Goal: Task Accomplishment & Management: Manage account settings

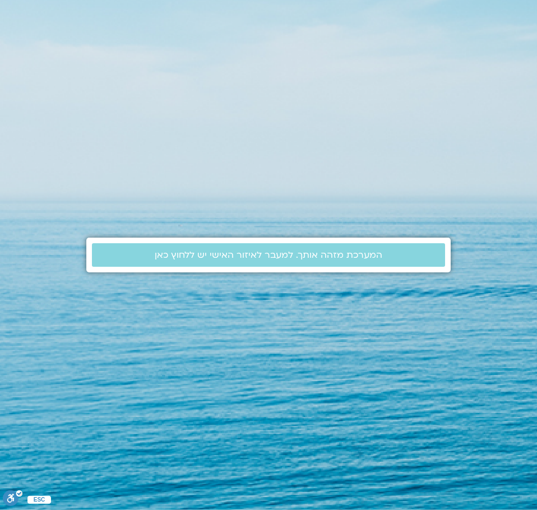
click at [469, 57] on section "המערכת מזהה אותך. למעבר לאיזור האישי יש ללחוץ כאן" at bounding box center [268, 255] width 537 height 510
click at [157, 96] on div "המערכת מזהה אותך. למעבר לאיזור האישי יש ללחוץ כאן" at bounding box center [268, 255] width 364 height 510
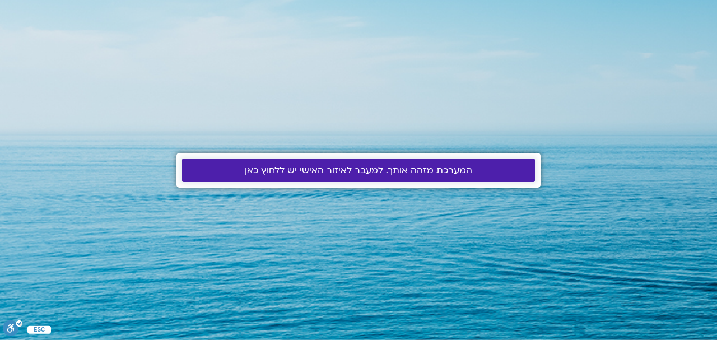
click at [382, 176] on link "המערכת מזהה אותך. למעבר לאיזור האישי יש ללחוץ כאן" at bounding box center [358, 171] width 353 height 24
drag, startPoint x: 0, startPoint y: 0, endPoint x: 382, endPoint y: 175, distance: 419.7
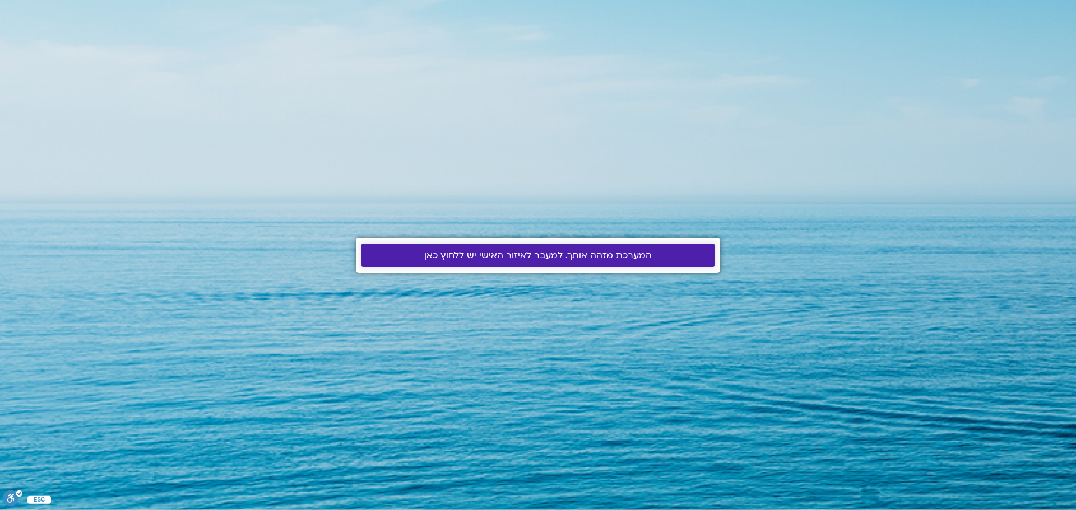
click at [517, 255] on span "המערכת מזהה אותך. למעבר לאיזור האישי יש ללחוץ כאן" at bounding box center [537, 255] width 227 height 10
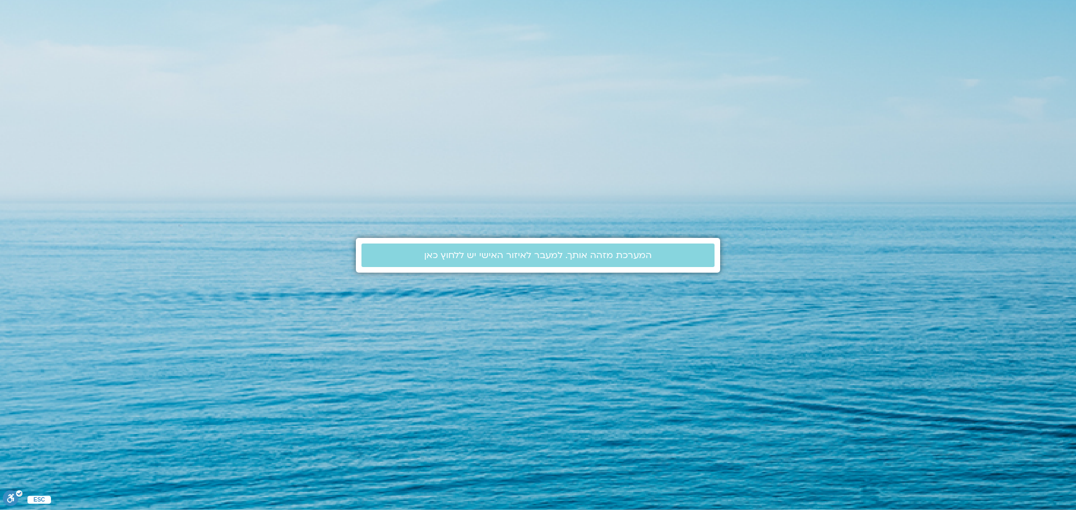
drag, startPoint x: 0, startPoint y: 0, endPoint x: 789, endPoint y: 55, distance: 791.3
click at [776, 57] on section "המערכת מזהה אותך. למעבר לאיזור האישי יש ללחוץ כאן" at bounding box center [538, 255] width 1076 height 510
drag, startPoint x: 984, startPoint y: 1, endPoint x: 926, endPoint y: 20, distance: 61.5
click at [926, 20] on section "המערכת מזהה אותך. למעבר לאיזור האישי יש ללחוץ כאן" at bounding box center [538, 255] width 1076 height 510
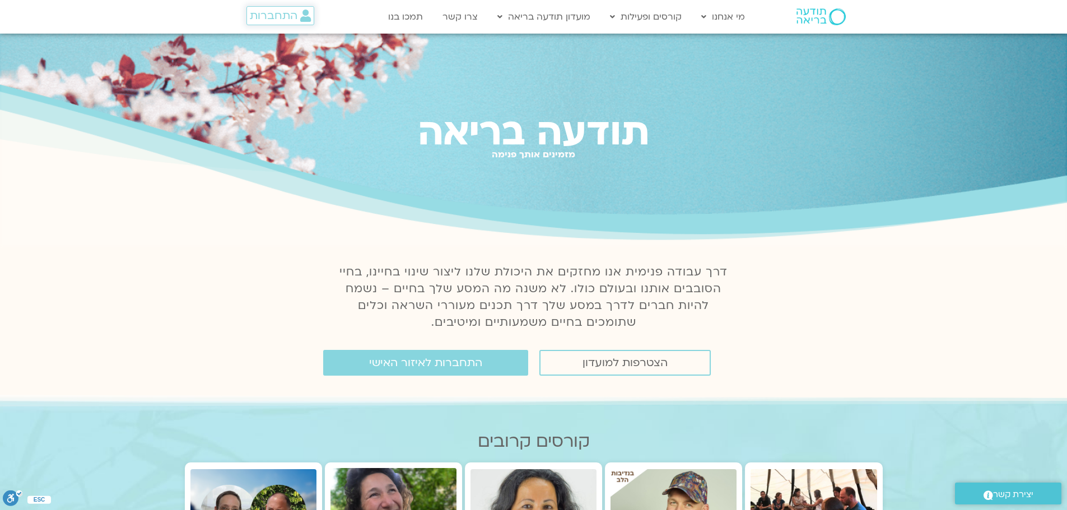
click at [275, 12] on span "התחברות" at bounding box center [274, 16] width 48 height 12
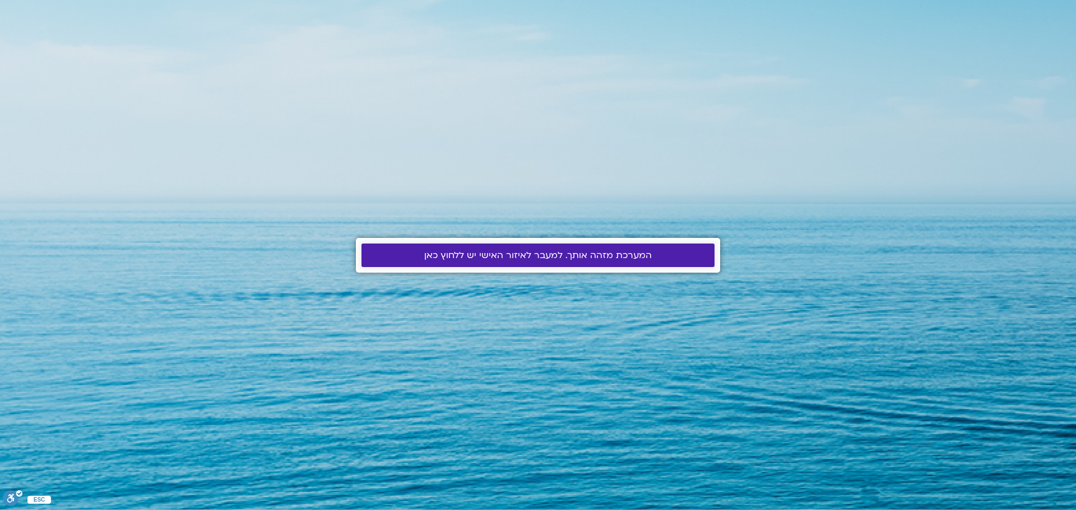
click at [568, 250] on span "המערכת מזהה אותך. למעבר לאיזור האישי יש ללחוץ כאן" at bounding box center [537, 255] width 227 height 10
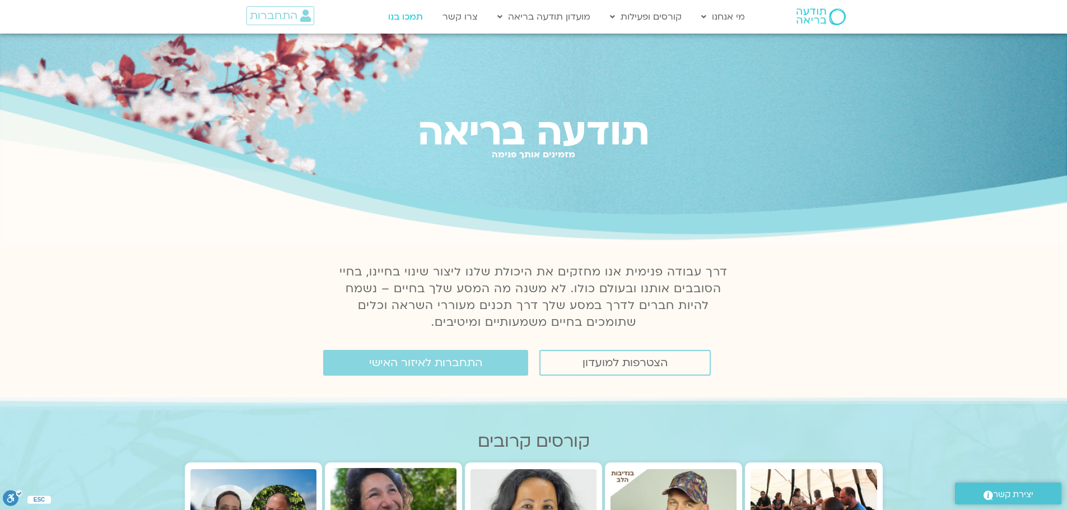
click at [404, 20] on link "תמכו בנו" at bounding box center [406, 16] width 46 height 21
click at [267, 19] on span "התחברות" at bounding box center [274, 16] width 48 height 12
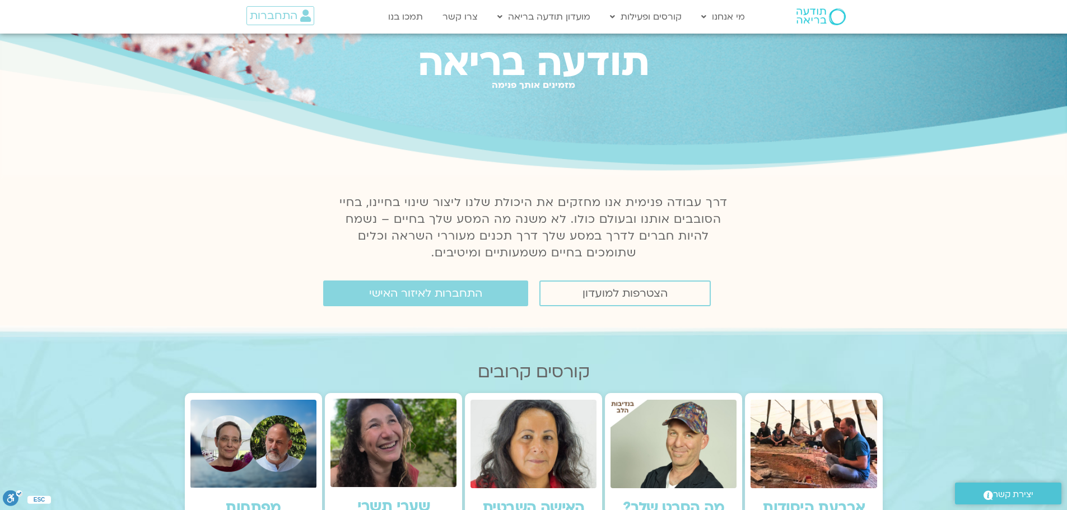
scroll to position [168, 0]
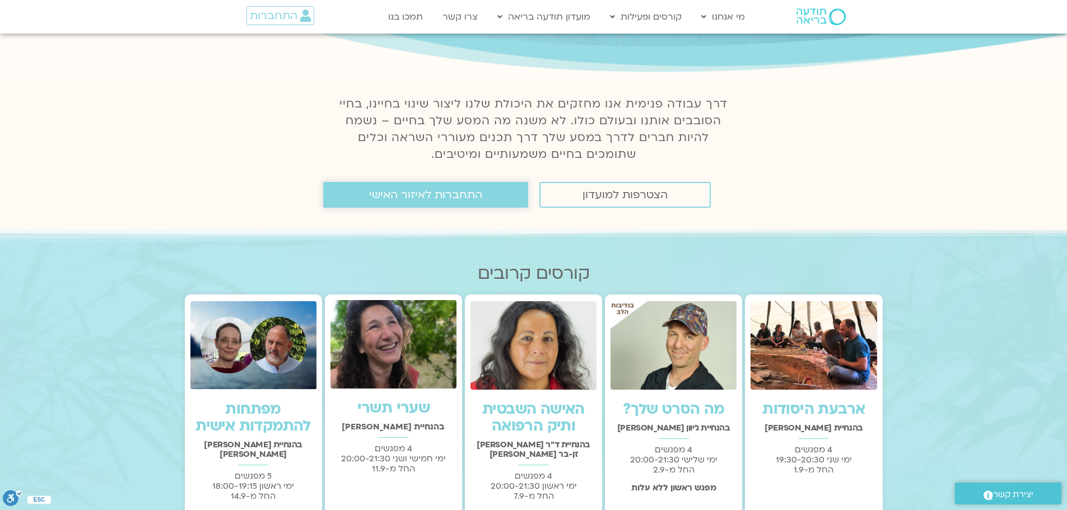
click at [431, 201] on span "התחברות לאיזור האישי" at bounding box center [425, 195] width 113 height 12
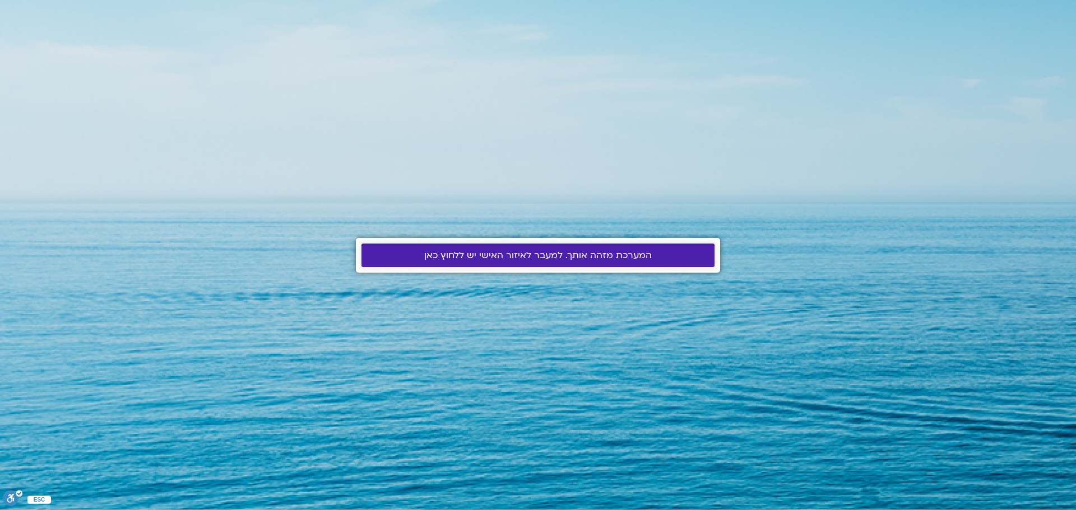
click at [503, 257] on span "המערכת מזהה אותך. למעבר לאיזור האישי יש ללחוץ כאן" at bounding box center [537, 255] width 227 height 10
click at [517, 260] on span "המערכת מזהה אותך. למעבר לאיזור האישי יש ללחוץ כאן" at bounding box center [537, 255] width 227 height 10
click at [545, 255] on span "המערכת מזהה אותך. למעבר לאיזור האישי יש ללחוץ כאן" at bounding box center [537, 255] width 227 height 10
click at [508, 259] on span "המערכת מזהה אותך. למעבר לאיזור האישי יש ללחוץ כאן" at bounding box center [537, 255] width 227 height 10
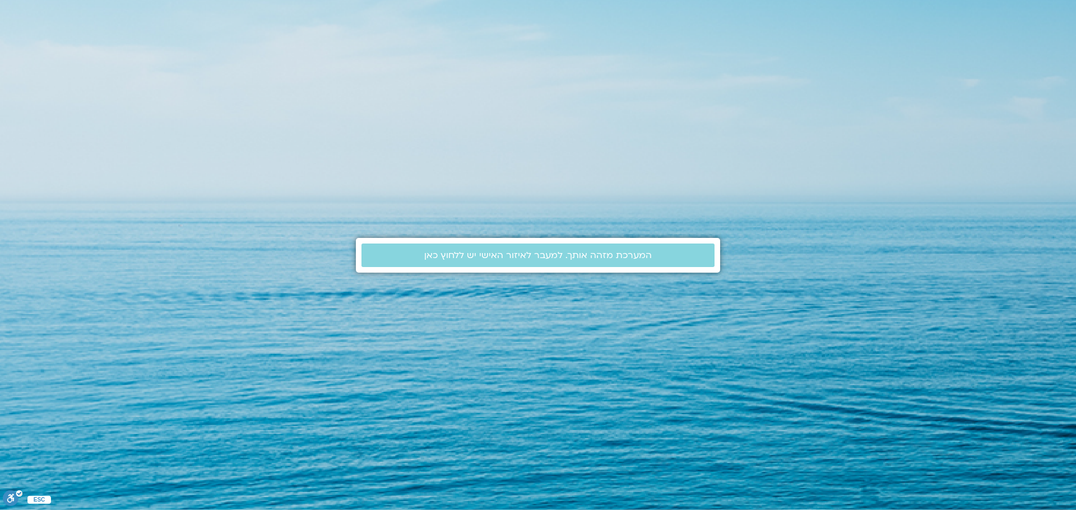
click at [892, 152] on section "המערכת מזהה אותך. למעבר לאיזור האישי יש ללחוץ כאן" at bounding box center [538, 255] width 1076 height 510
click at [602, 57] on div "המערכת מזהה אותך. למעבר לאיזור האישי יש ללחוץ כאן" at bounding box center [538, 255] width 364 height 510
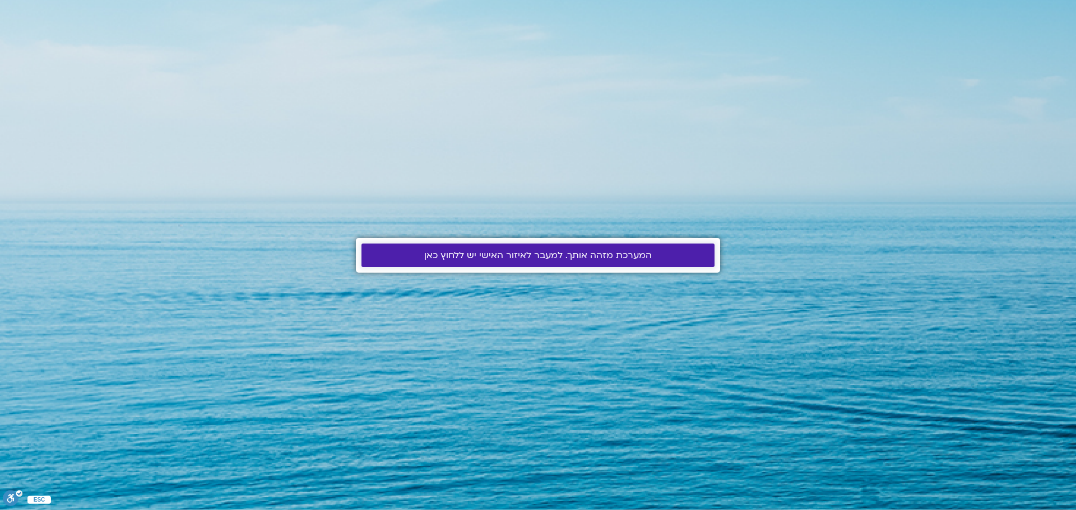
click at [478, 259] on span "המערכת מזהה אותך. למעבר לאיזור האישי יש ללחוץ כאן" at bounding box center [537, 255] width 227 height 10
click at [483, 251] on span "המערכת מזהה אותך. למעבר לאיזור האישי יש ללחוץ כאן" at bounding box center [537, 255] width 227 height 10
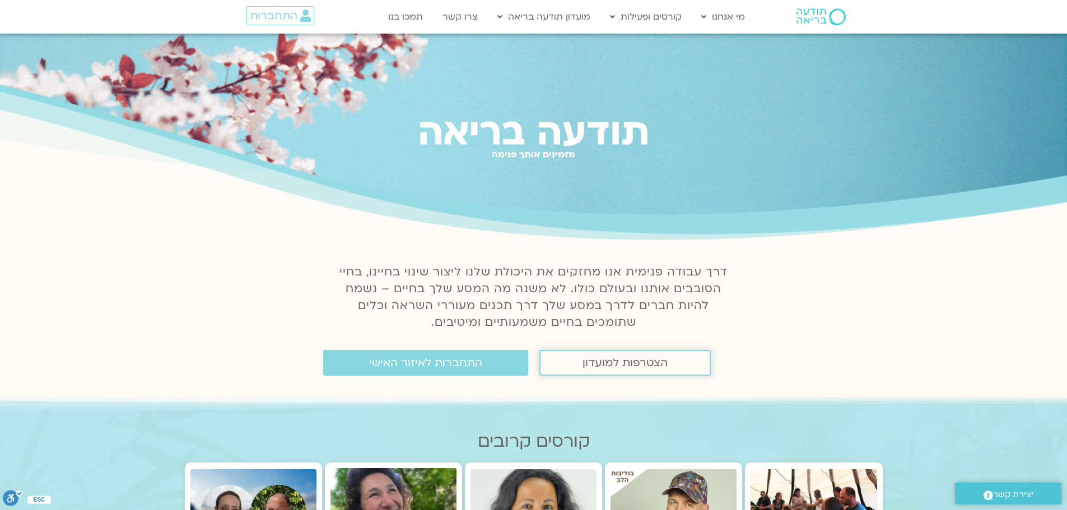
click at [633, 361] on span "הצטרפות למועדון" at bounding box center [625, 363] width 85 height 12
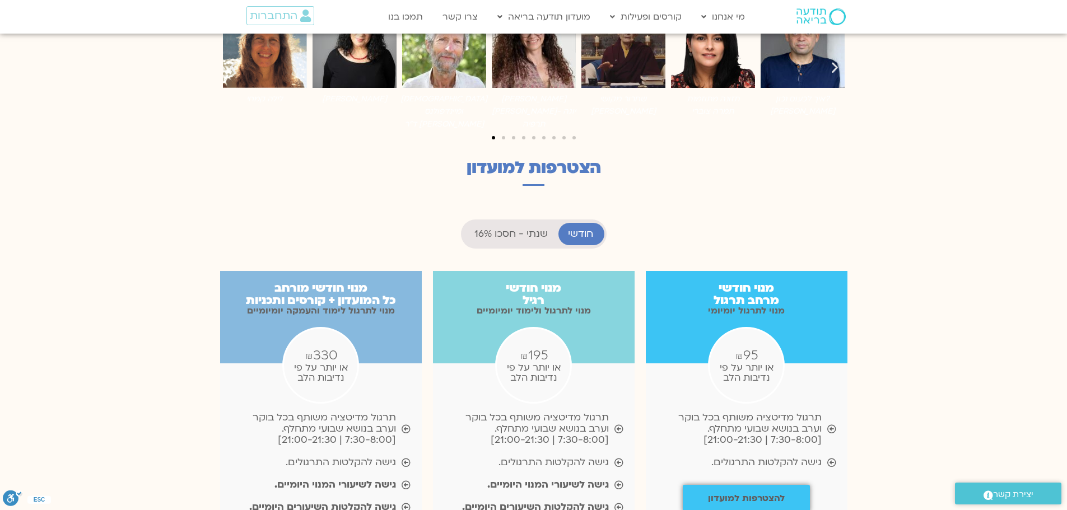
scroll to position [728, 0]
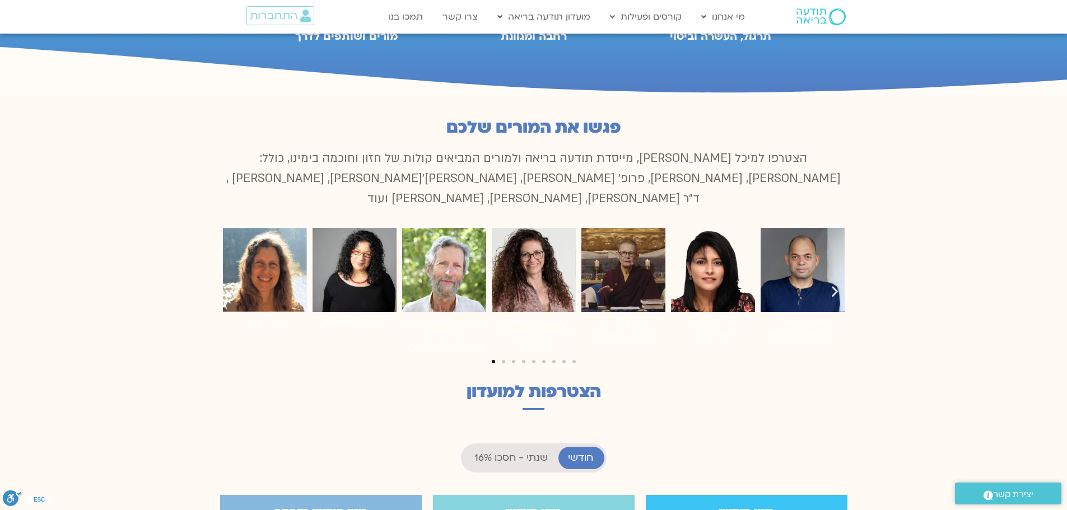
click at [503, 360] on span "לעבור לשקופית 2" at bounding box center [503, 361] width 3 height 3
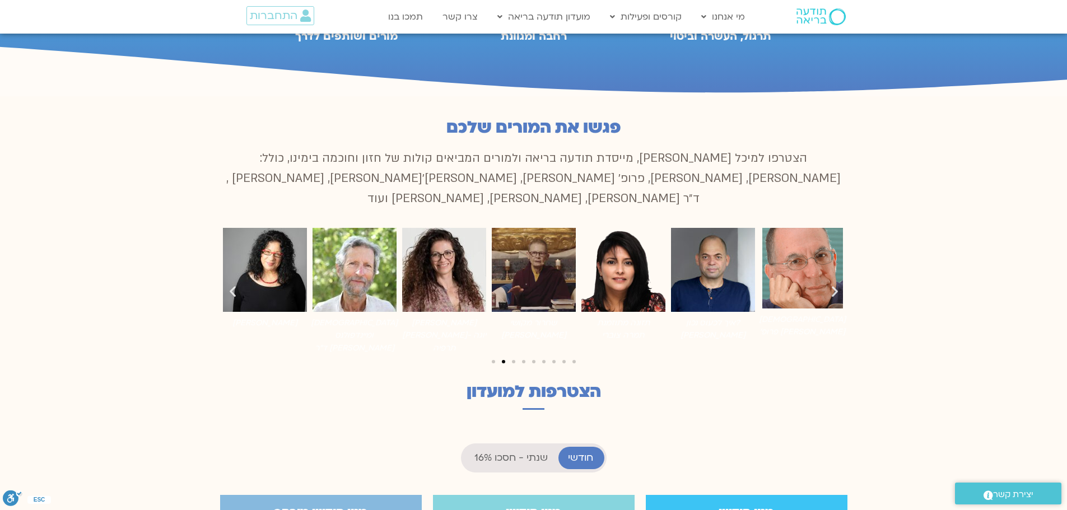
click at [834, 285] on icon "שקופית הבאה" at bounding box center [835, 292] width 14 height 14
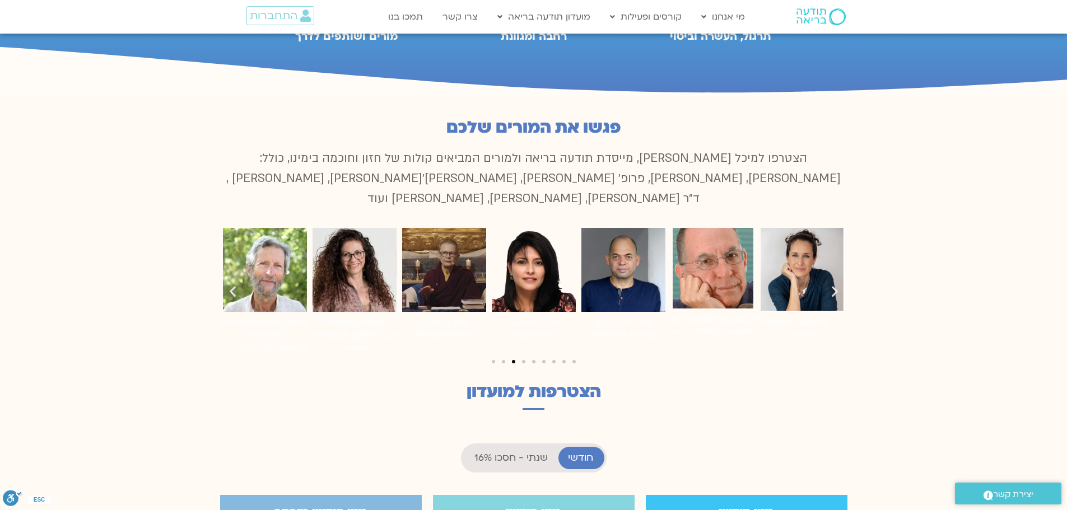
click at [834, 285] on icon "שקופית הבאה" at bounding box center [835, 292] width 14 height 14
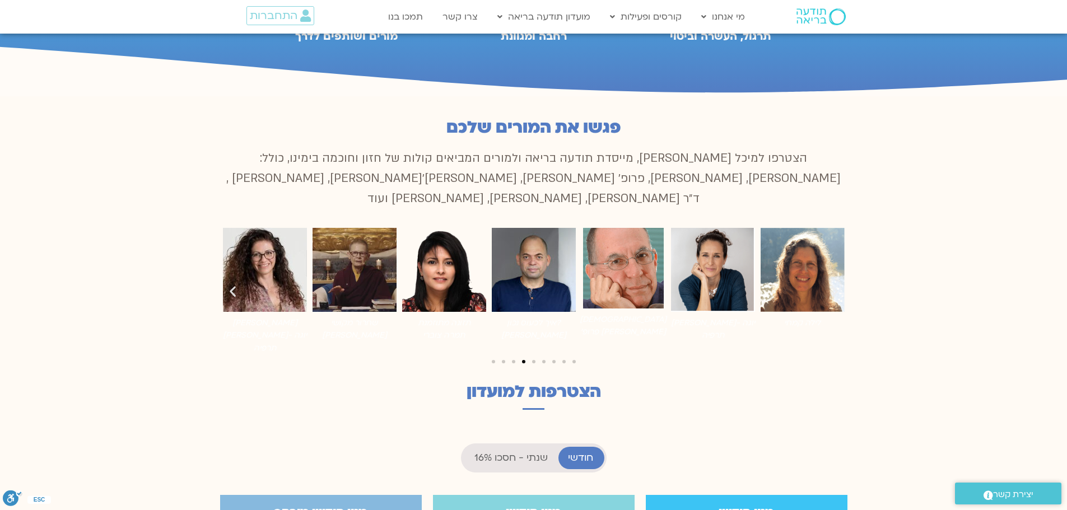
click at [834, 285] on icon "שקופית הבאה" at bounding box center [835, 292] width 14 height 14
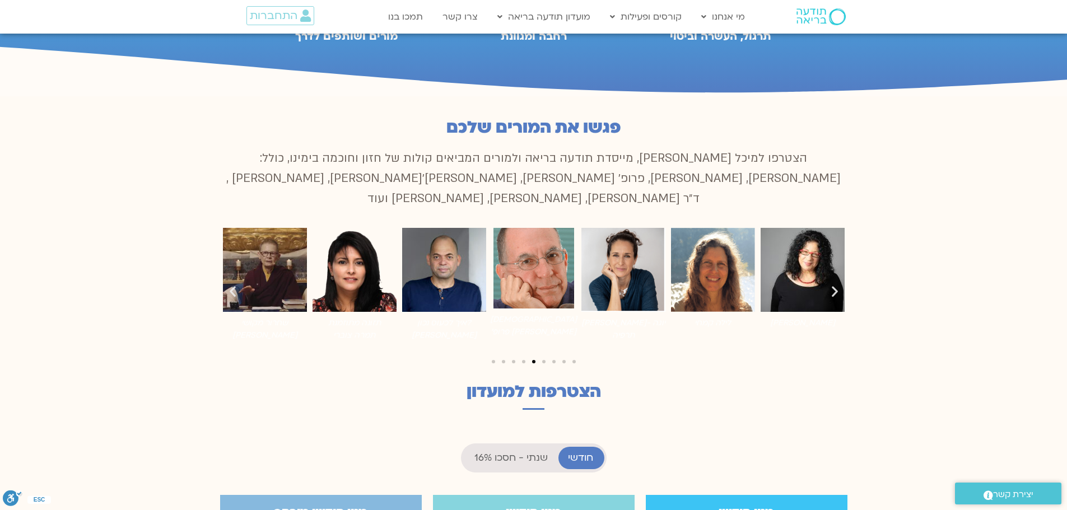
click at [834, 285] on icon "שקופית הבאה" at bounding box center [835, 292] width 14 height 14
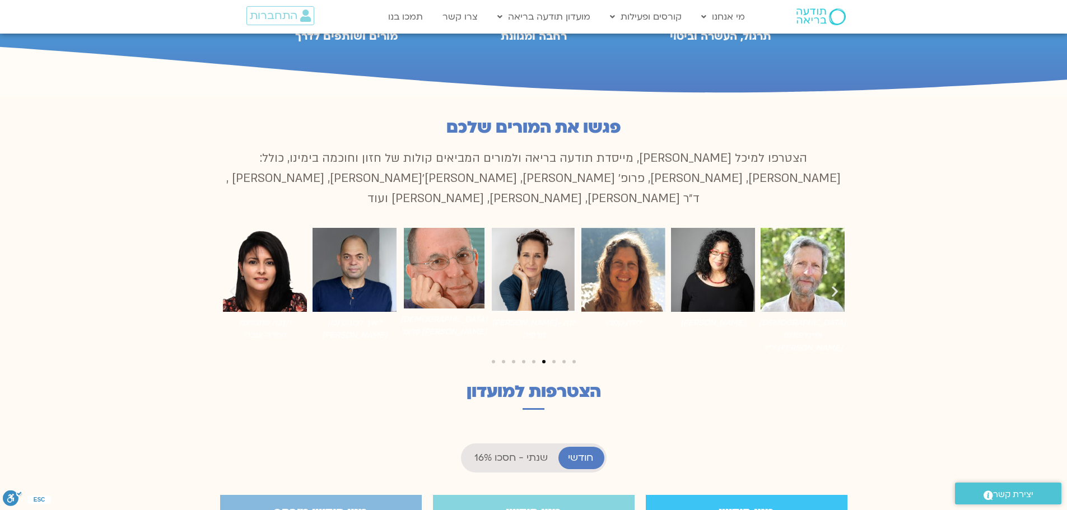
click at [834, 285] on icon "שקופית הבאה" at bounding box center [835, 292] width 14 height 14
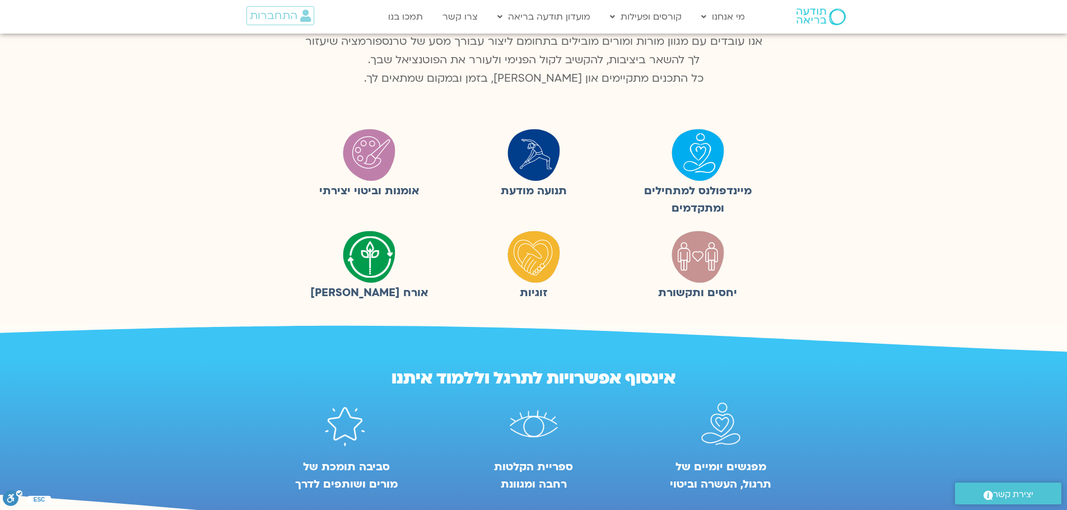
scroll to position [0, 0]
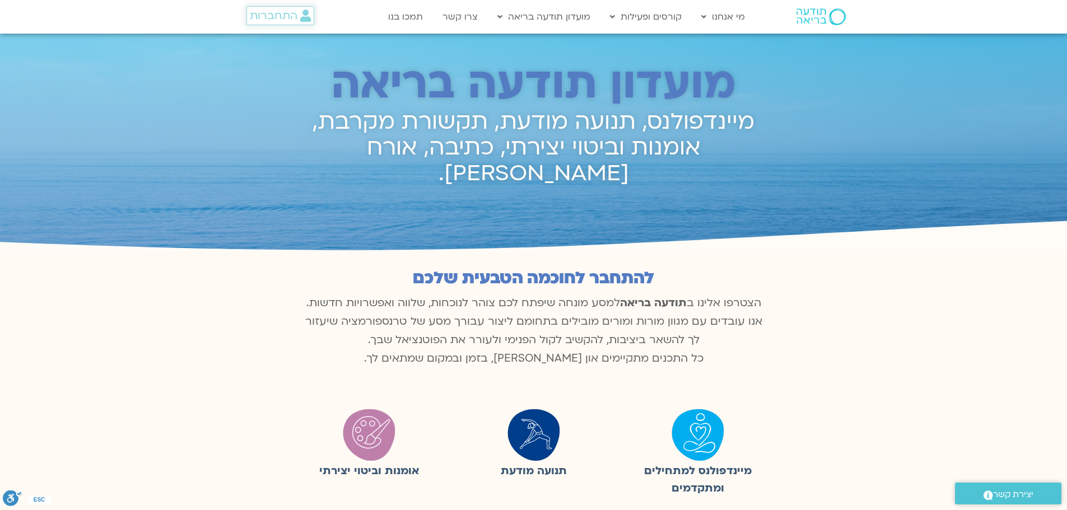
click at [289, 14] on span "התחברות" at bounding box center [274, 16] width 48 height 12
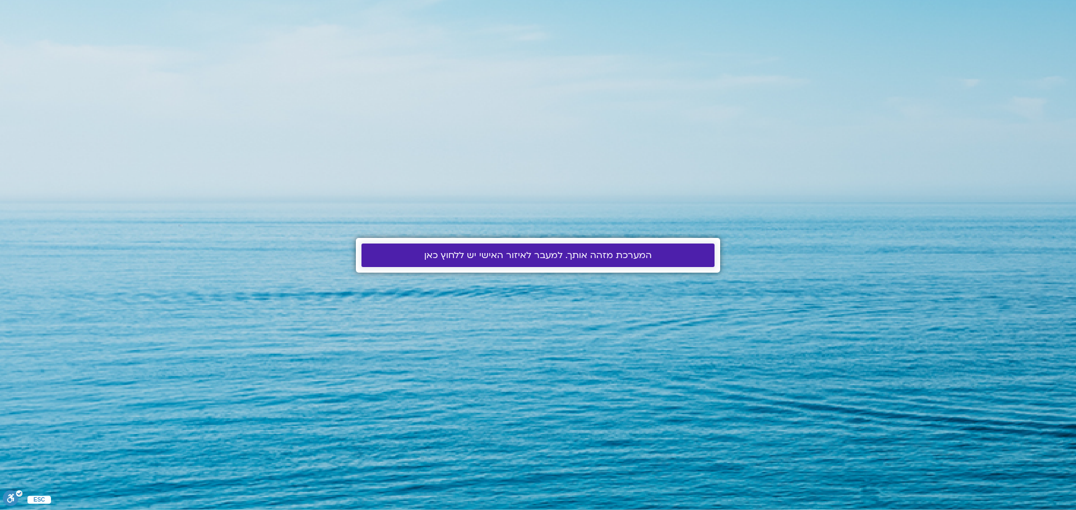
click at [463, 258] on span "המערכת מזהה אותך. למעבר לאיזור האישי יש ללחוץ כאן" at bounding box center [537, 255] width 227 height 10
